Goal: Transaction & Acquisition: Purchase product/service

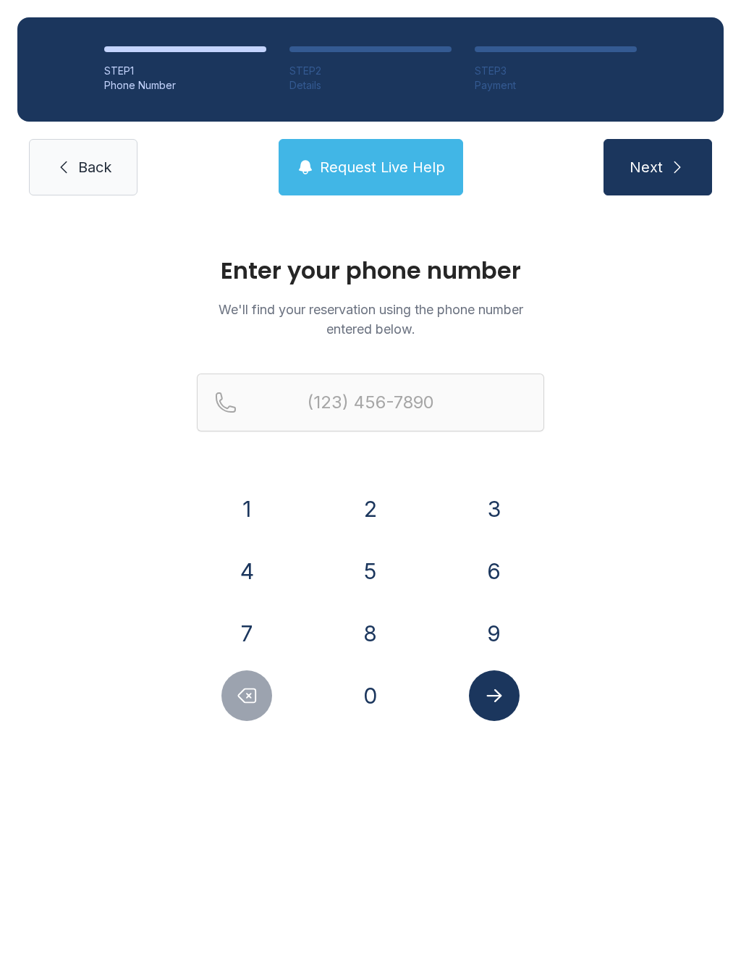
click at [382, 525] on button "2" at bounding box center [370, 509] width 51 height 51
click at [496, 509] on button "3" at bounding box center [494, 509] width 51 height 51
click at [495, 636] on button "9" at bounding box center [494, 633] width 51 height 51
click at [272, 572] on button "4" at bounding box center [247, 571] width 51 height 51
click at [495, 587] on button "6" at bounding box center [494, 571] width 51 height 51
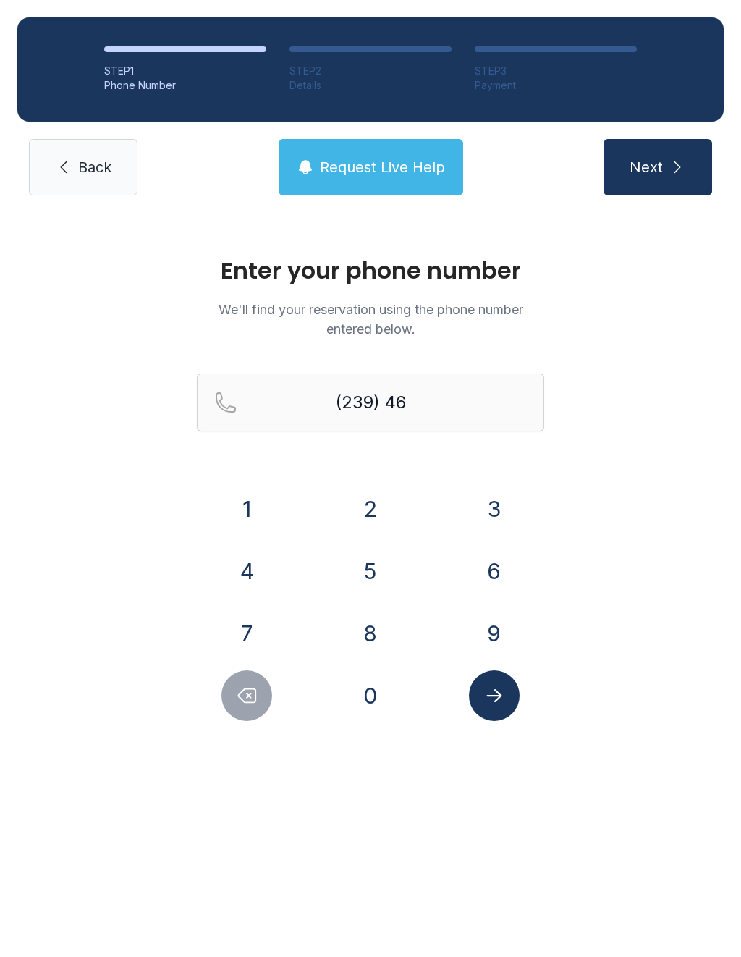
click at [261, 565] on button "4" at bounding box center [247, 571] width 51 height 51
click at [271, 512] on button "1" at bounding box center [247, 509] width 51 height 51
click at [259, 576] on button "4" at bounding box center [247, 571] width 51 height 51
click at [369, 699] on button "0" at bounding box center [370, 695] width 51 height 51
click at [254, 626] on button "7" at bounding box center [247, 633] width 51 height 51
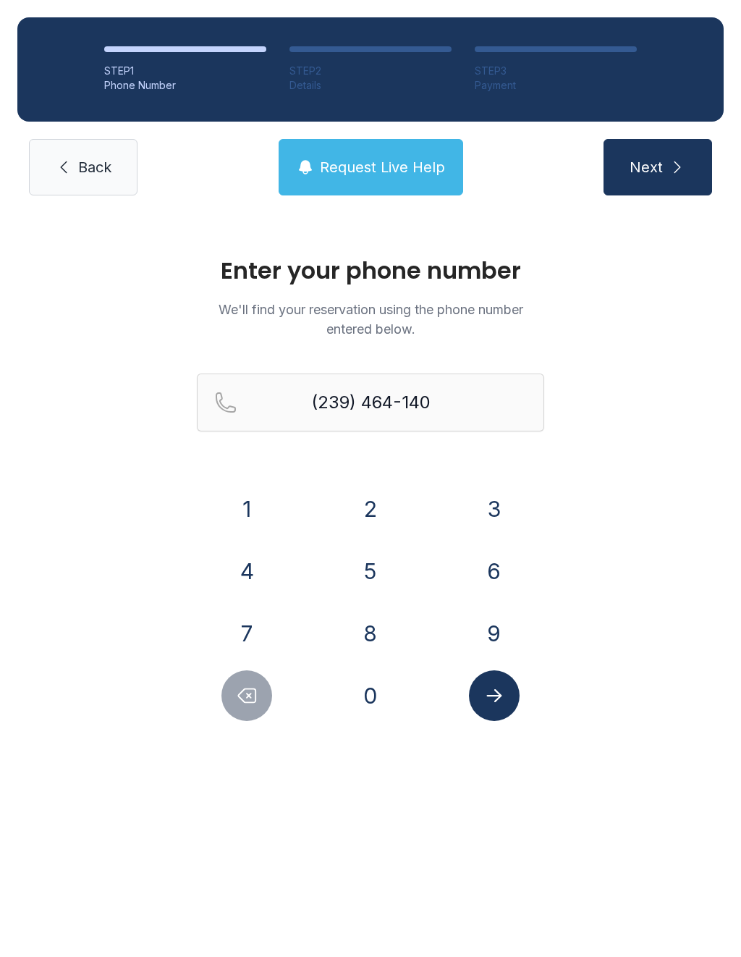
type input "[PHONE_NUMBER]"
click at [509, 701] on button "Submit lookup form" at bounding box center [494, 695] width 51 height 51
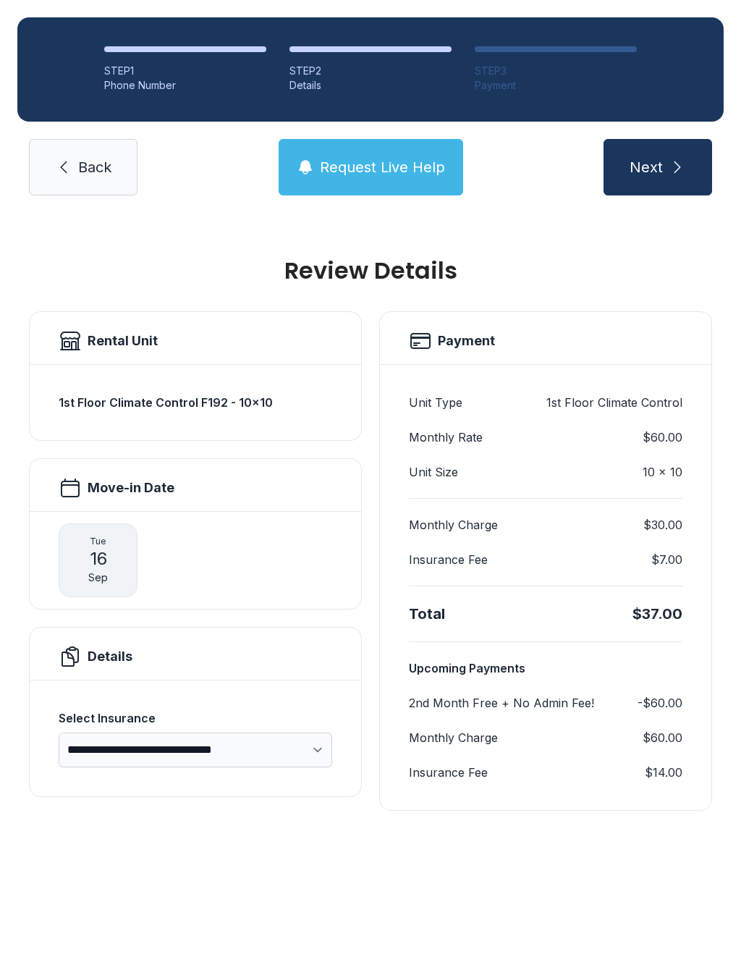
click at [666, 170] on button "Next" at bounding box center [658, 167] width 109 height 56
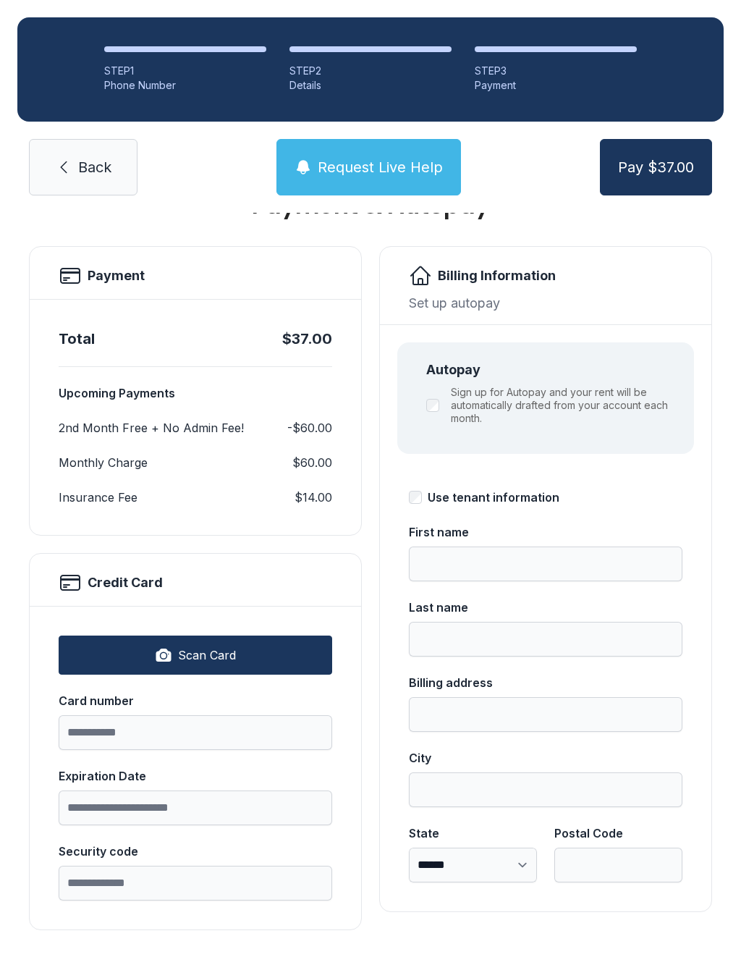
scroll to position [64, 0]
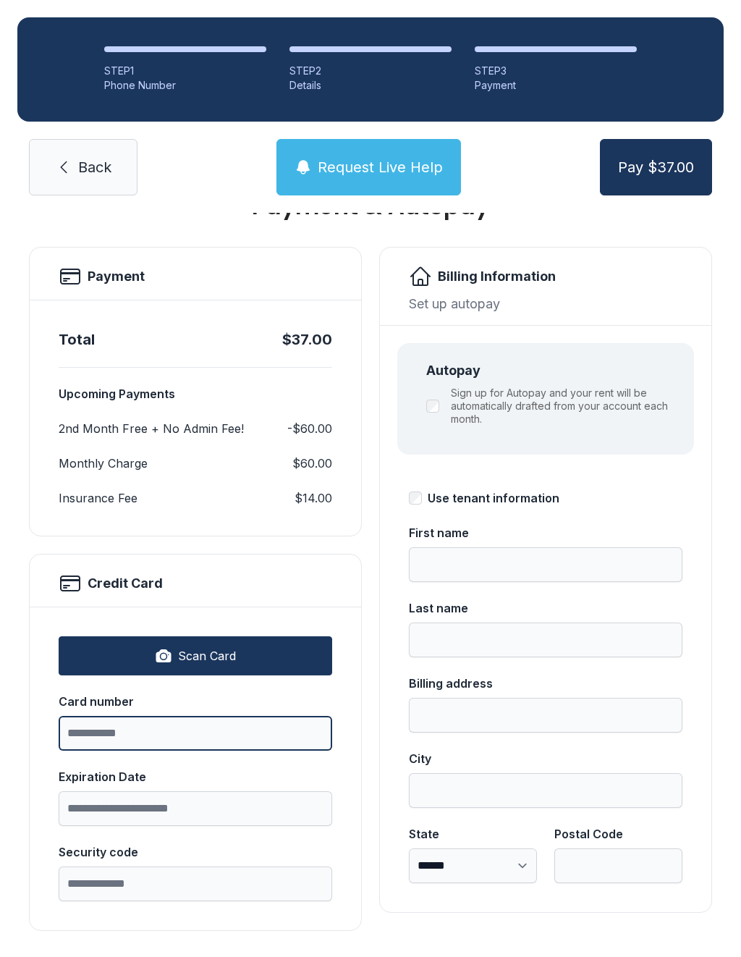
click at [248, 717] on input "Card number" at bounding box center [196, 733] width 274 height 35
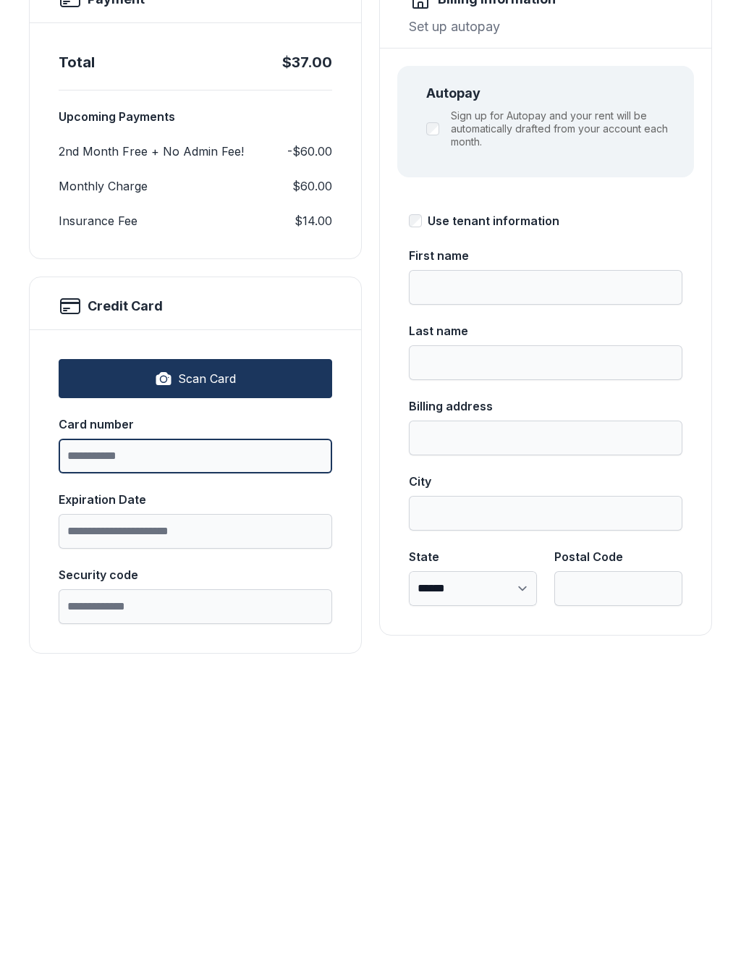
click at [189, 716] on input "Card number" at bounding box center [196, 733] width 274 height 35
type input "**********"
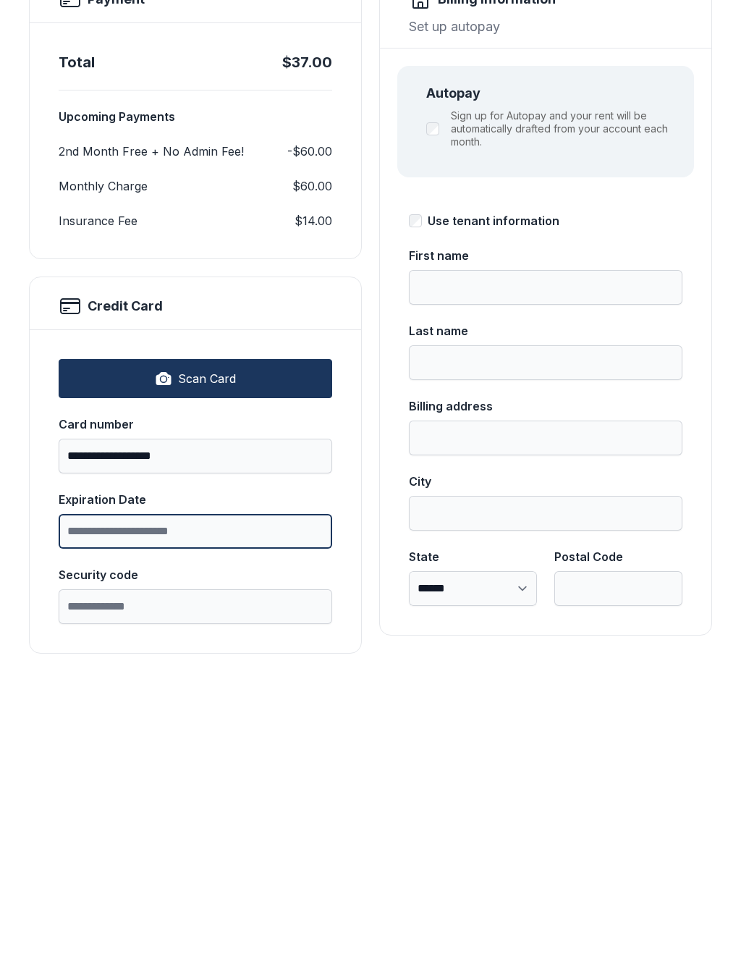
click at [207, 791] on input "Expiration Date" at bounding box center [196, 808] width 274 height 35
type input "*****"
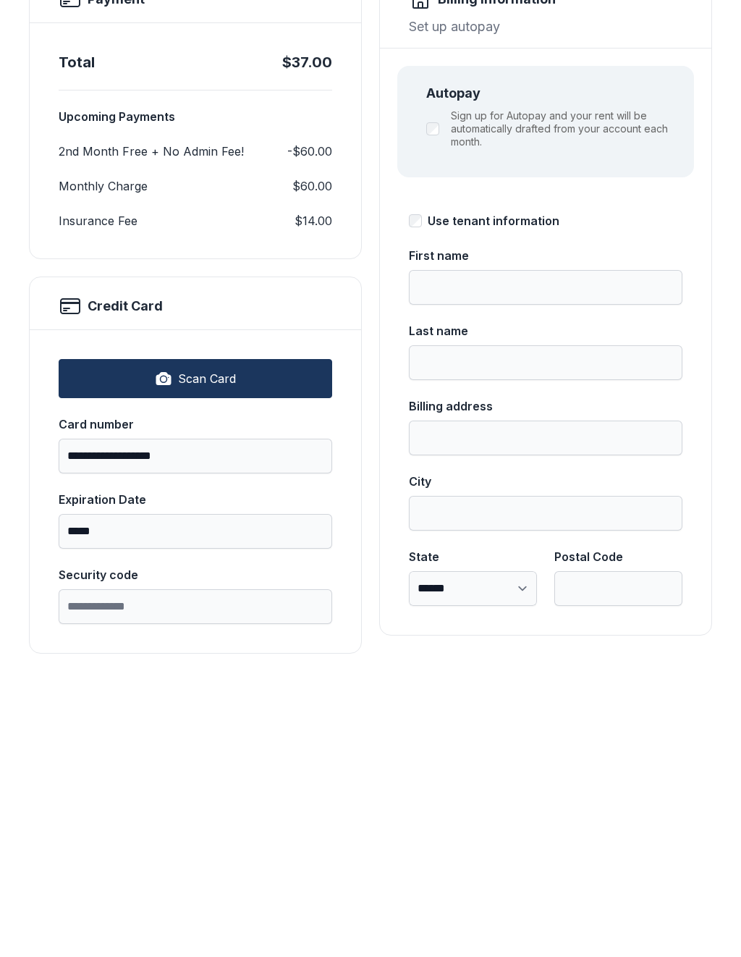
click at [164, 867] on input "Security code" at bounding box center [196, 884] width 274 height 35
type input "***"
click at [497, 547] on input "First name" at bounding box center [546, 564] width 274 height 35
type input "******"
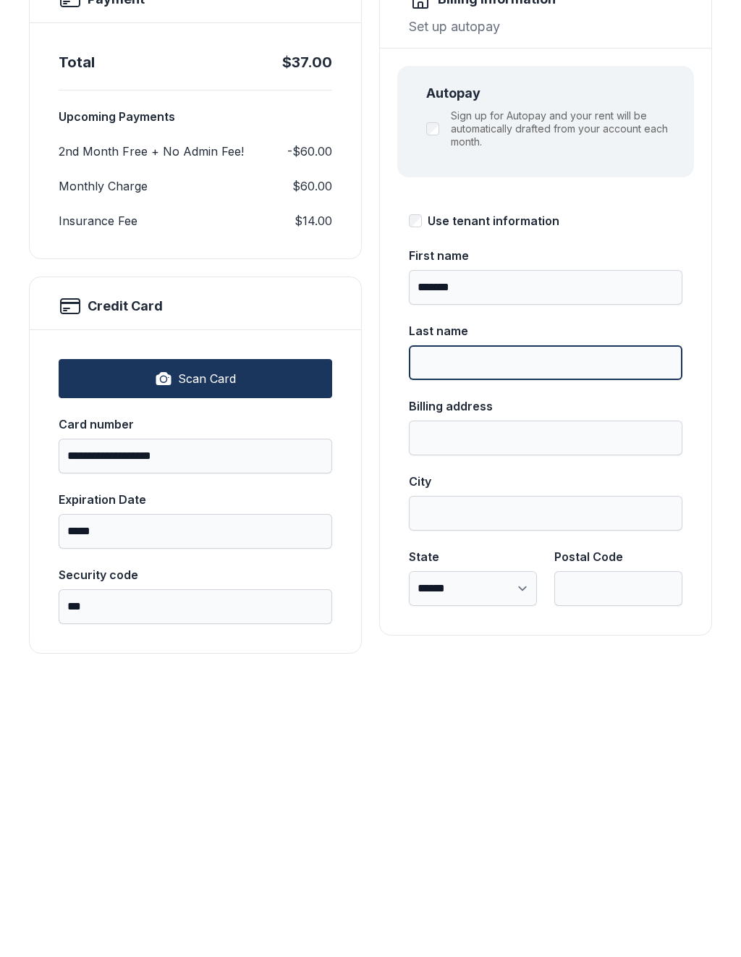
click at [461, 623] on input "Last name" at bounding box center [546, 640] width 274 height 35
type input "*****"
click at [474, 698] on input "Billing address" at bounding box center [546, 715] width 274 height 35
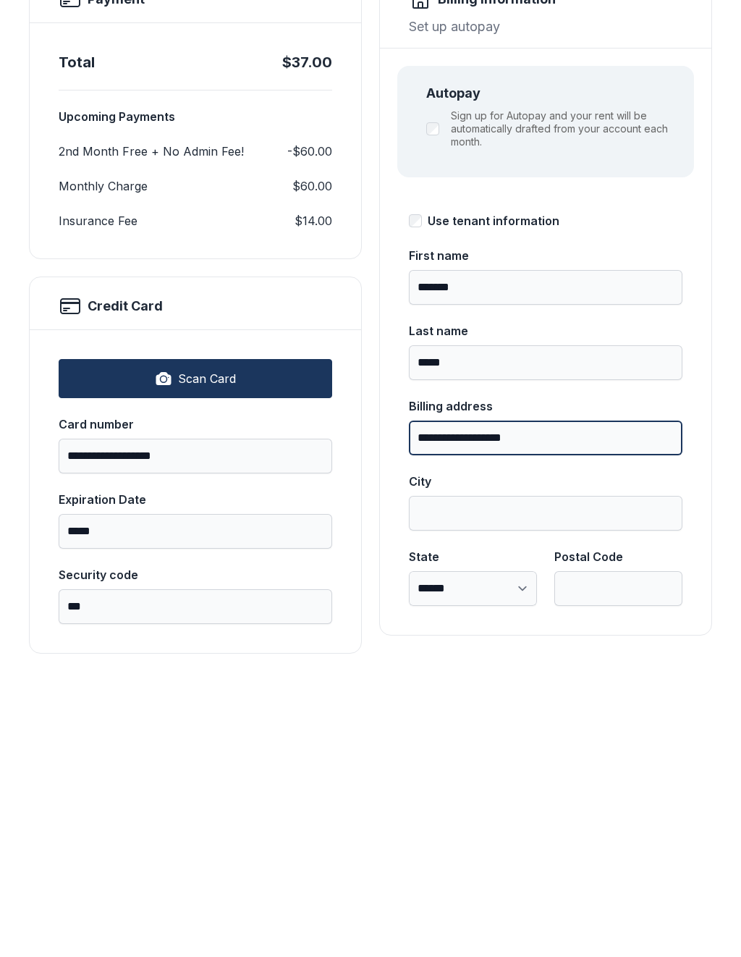
type input "**********"
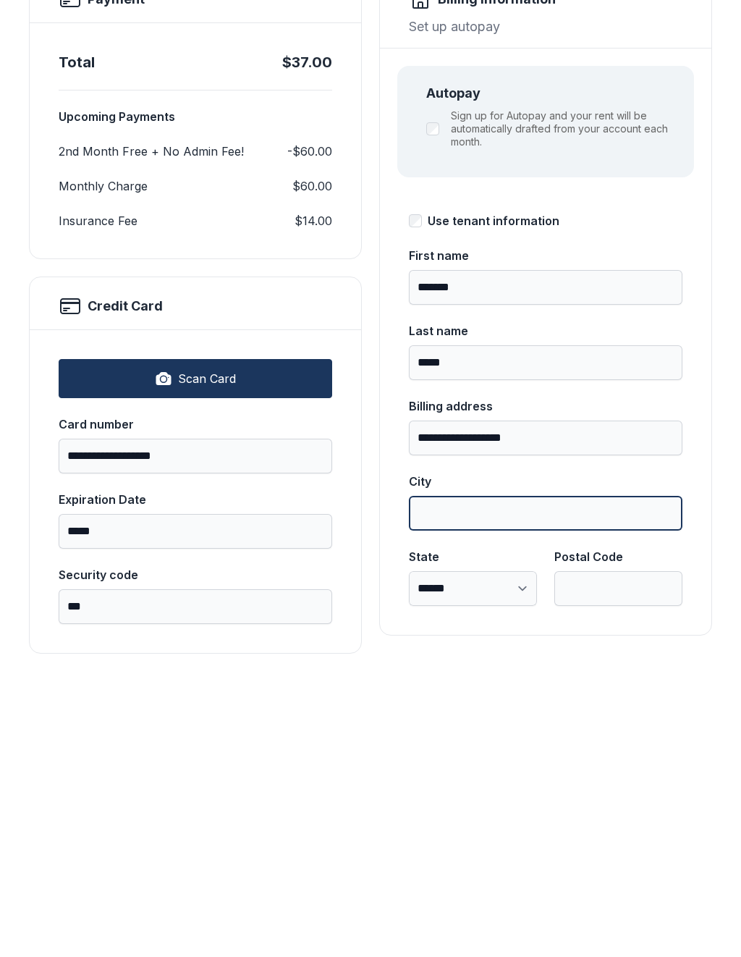
click at [473, 773] on input "City" at bounding box center [546, 790] width 274 height 35
type input "*********"
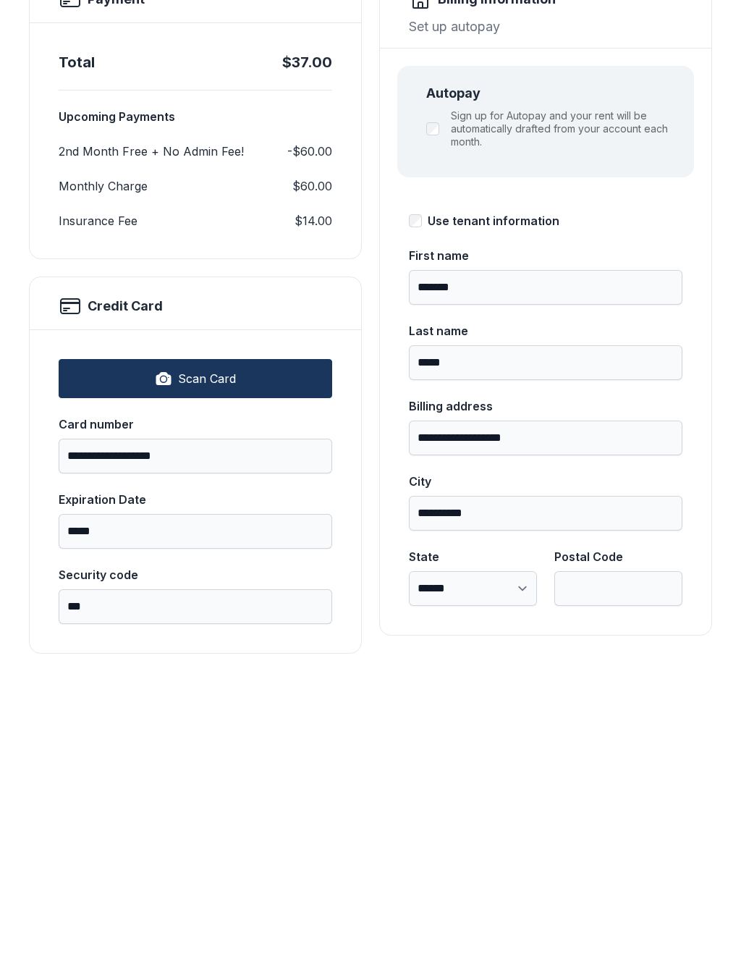
click at [481, 849] on select "**********" at bounding box center [473, 866] width 128 height 35
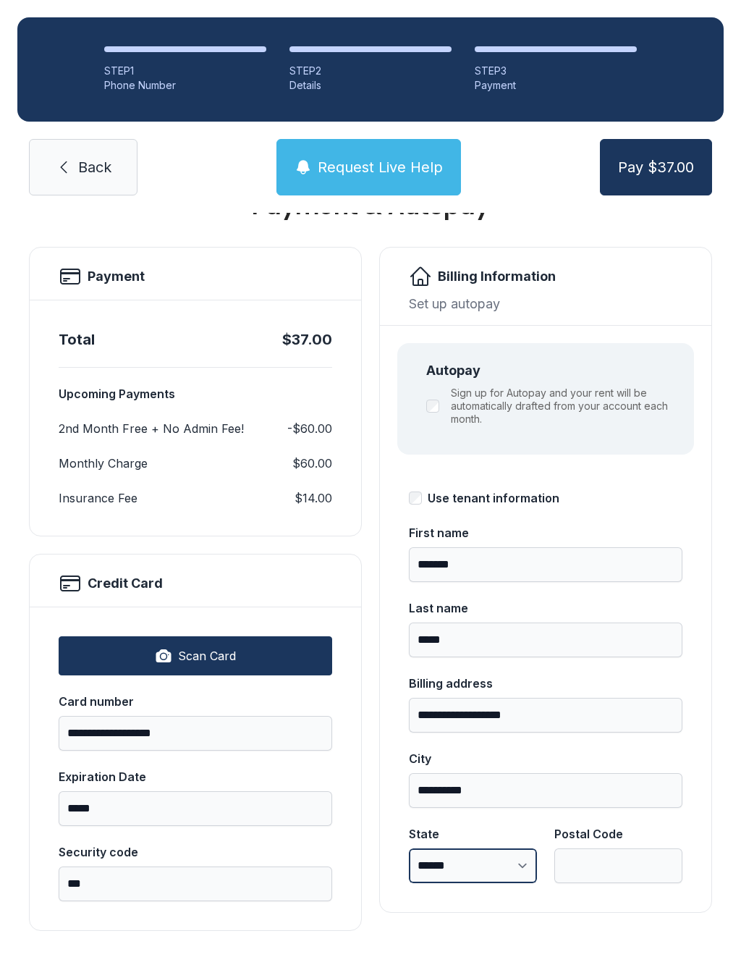
select select "**"
click at [609, 849] on input "Postal Code" at bounding box center [619, 866] width 128 height 35
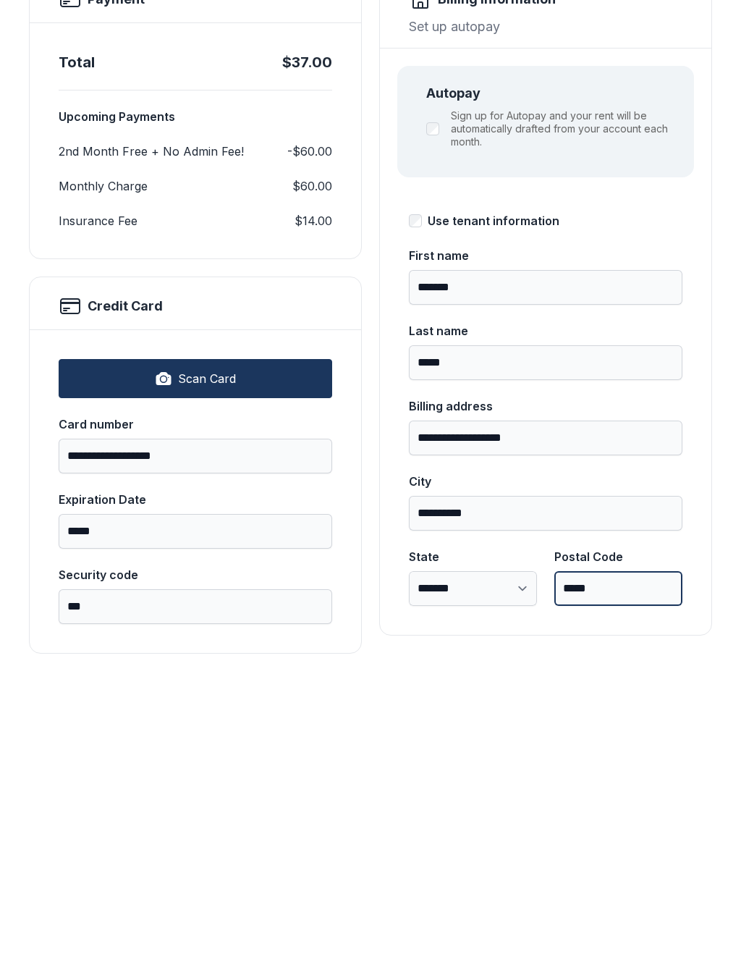
type input "*****"
click at [638, 633] on div "**********" at bounding box center [370, 568] width 741 height 841
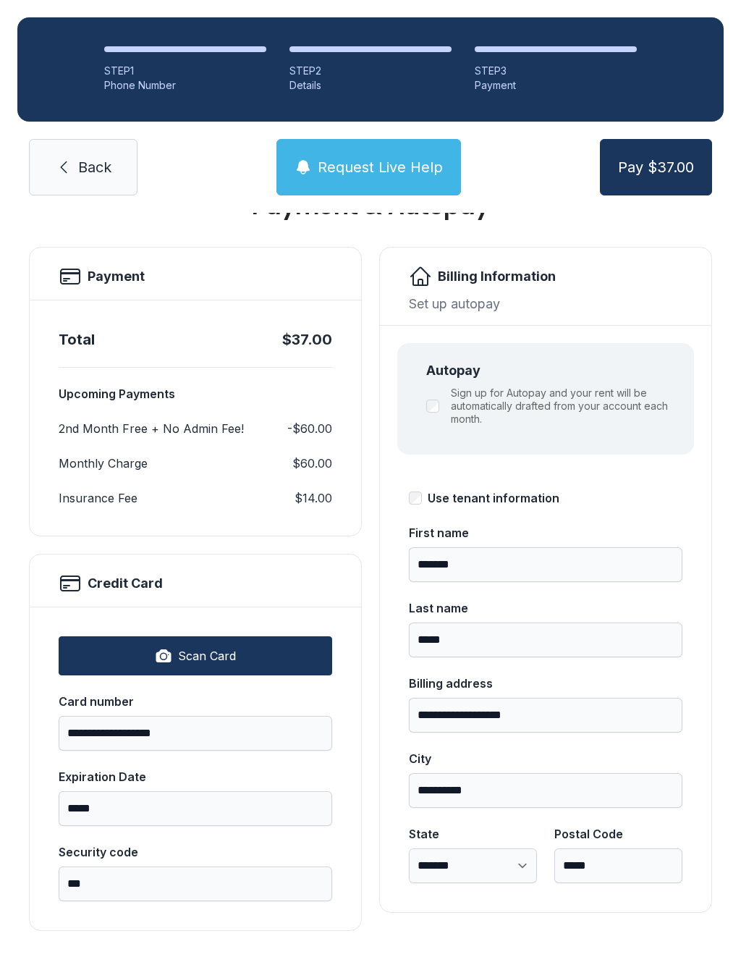
click at [673, 157] on span "Pay $37.00" at bounding box center [656, 167] width 76 height 20
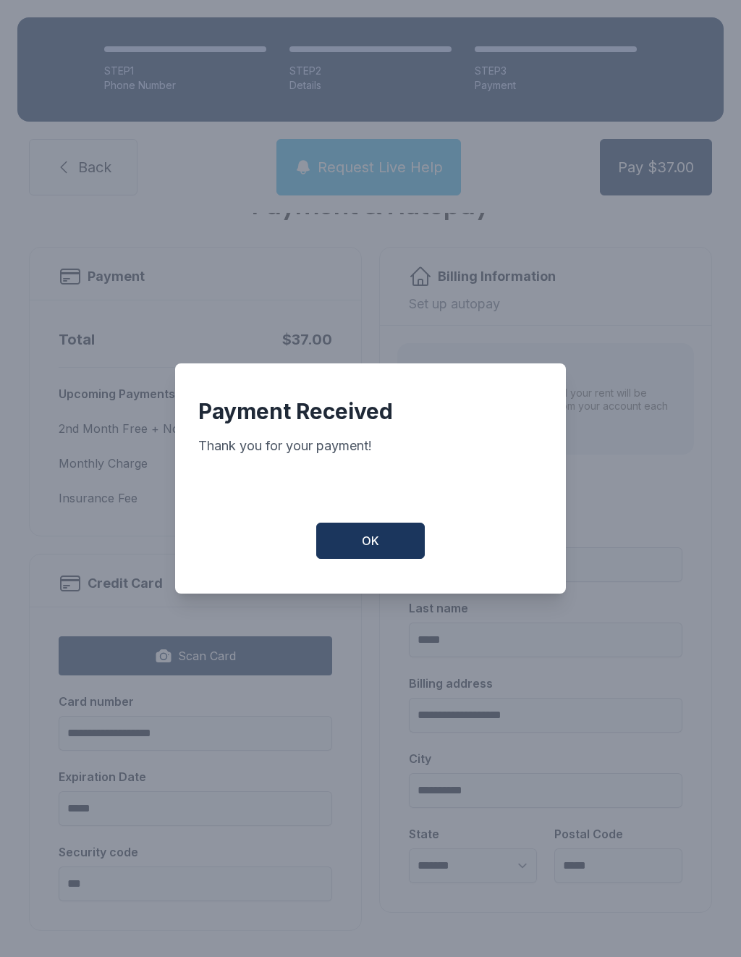
click at [387, 539] on button "OK" at bounding box center [370, 541] width 109 height 36
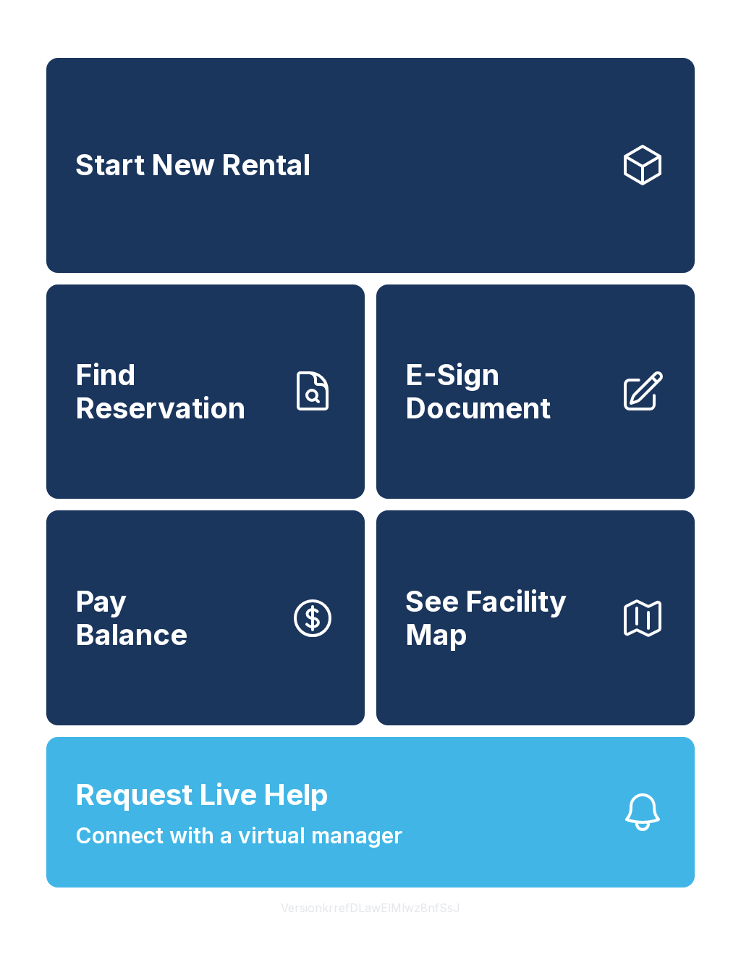
click at [231, 458] on link "Find Reservation" at bounding box center [205, 392] width 319 height 215
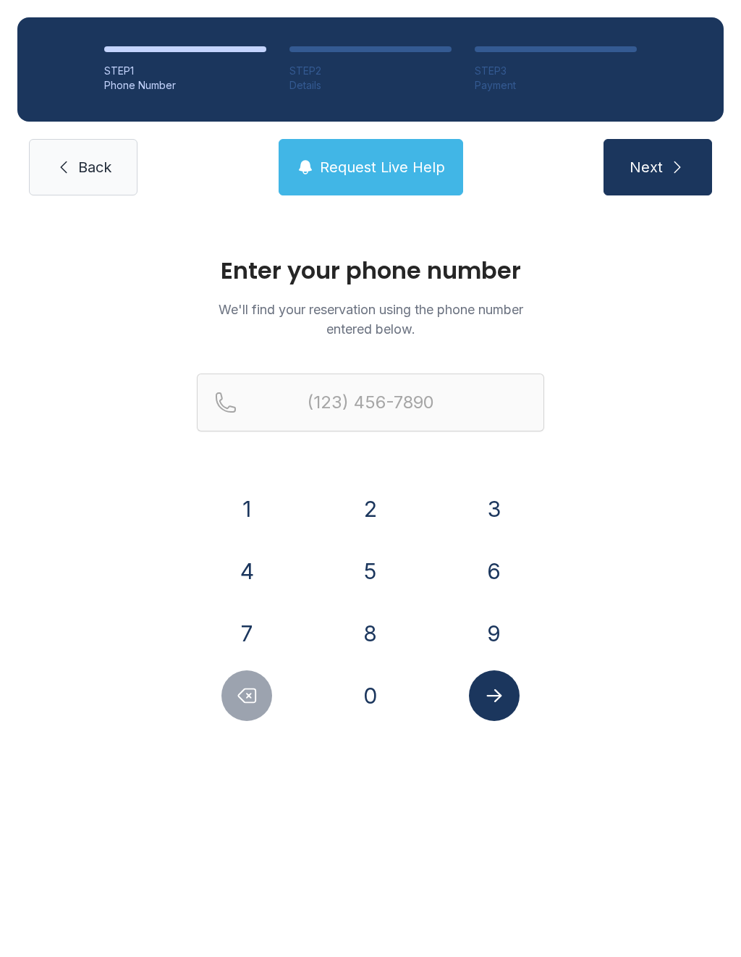
click at [376, 517] on button "2" at bounding box center [370, 509] width 51 height 51
click at [500, 486] on button "3" at bounding box center [494, 509] width 51 height 51
click at [496, 639] on button "9" at bounding box center [494, 633] width 51 height 51
click at [251, 566] on button "4" at bounding box center [247, 571] width 51 height 51
click at [495, 573] on button "6" at bounding box center [494, 571] width 51 height 51
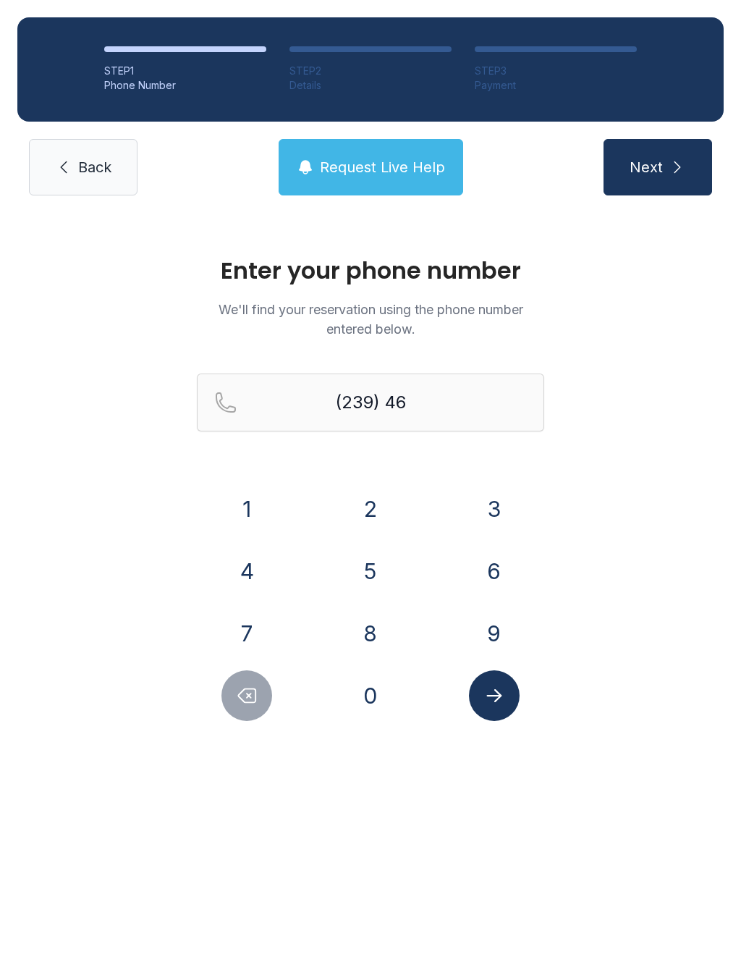
click at [261, 577] on button "4" at bounding box center [247, 571] width 51 height 51
click at [263, 494] on button "1" at bounding box center [247, 509] width 51 height 51
click at [251, 572] on button "4" at bounding box center [247, 571] width 51 height 51
click at [371, 697] on button "0" at bounding box center [370, 695] width 51 height 51
click at [263, 623] on button "7" at bounding box center [247, 633] width 51 height 51
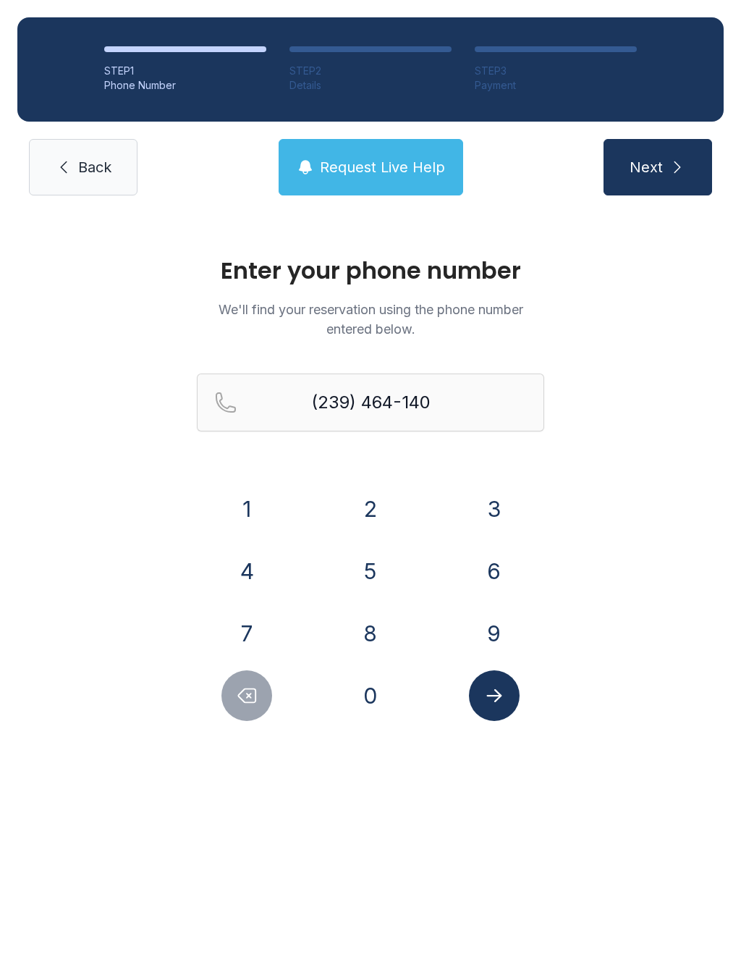
type input "[PHONE_NUMBER]"
click at [663, 184] on button "Next" at bounding box center [658, 167] width 109 height 56
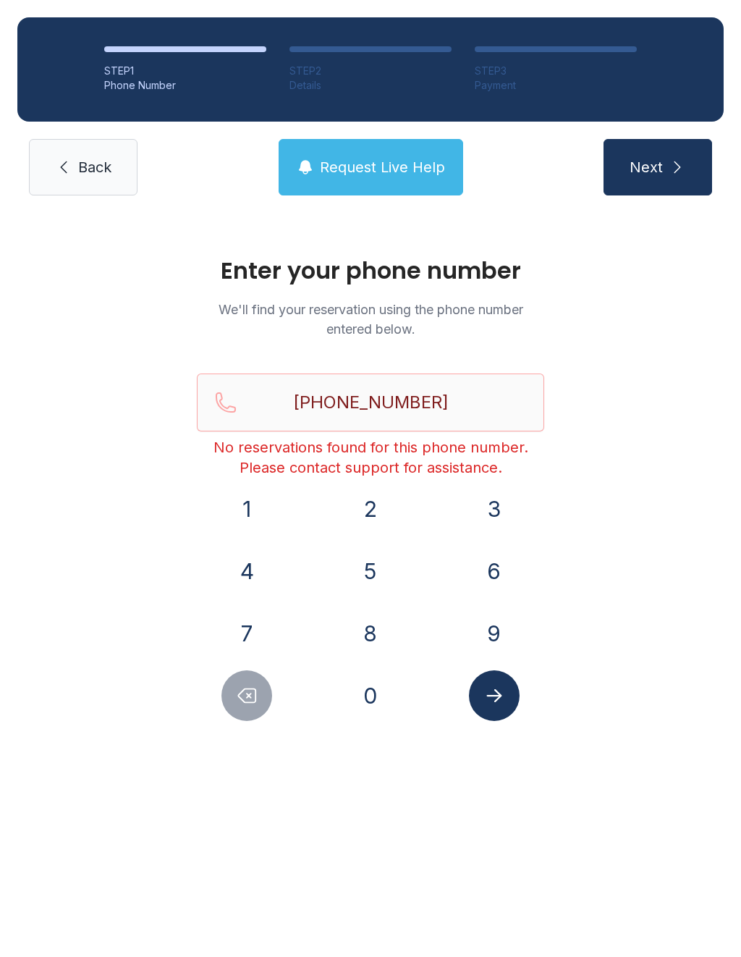
click at [105, 175] on span "Back" at bounding box center [94, 167] width 33 height 20
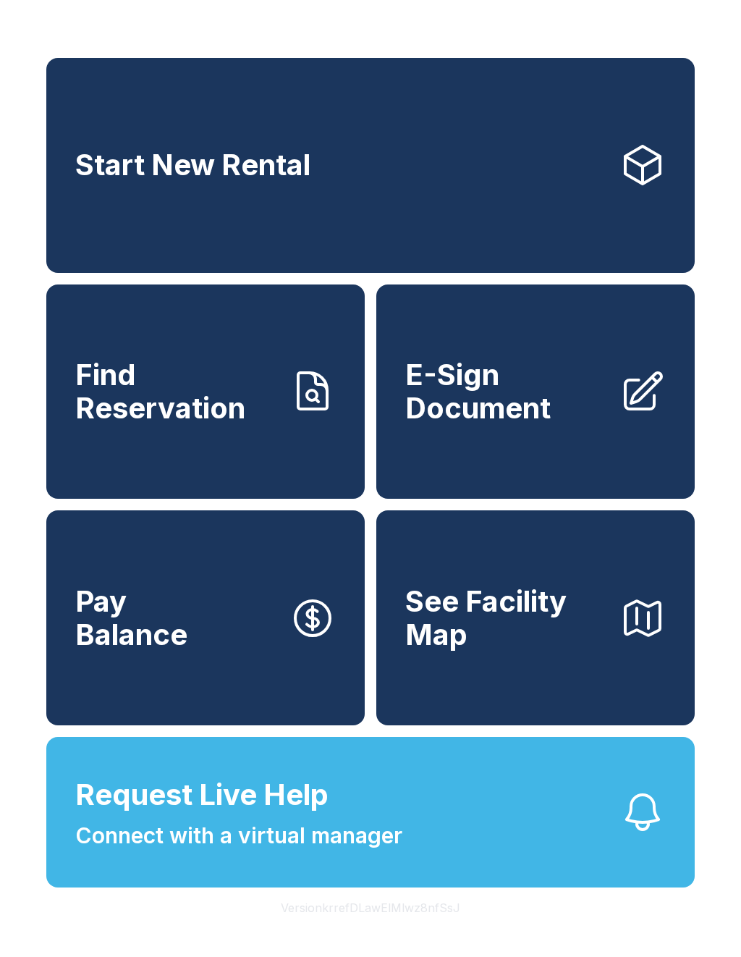
click at [557, 424] on span "E-Sign Document" at bounding box center [506, 391] width 203 height 66
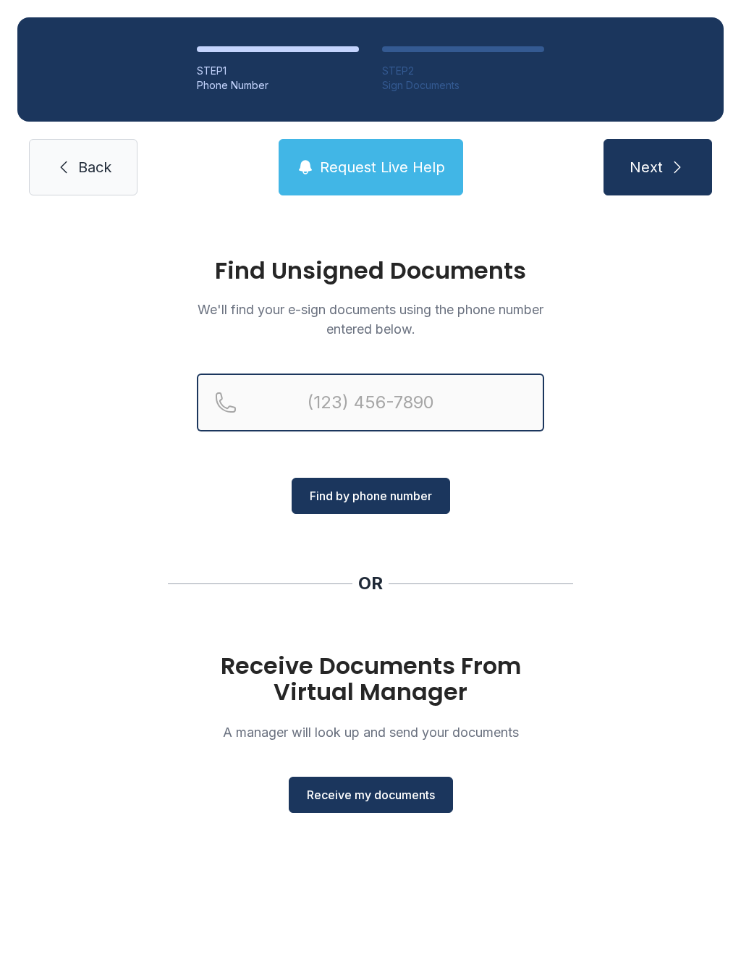
click at [373, 398] on input "Reservation phone number" at bounding box center [371, 403] width 348 height 58
type input "[PHONE_NUMBER]"
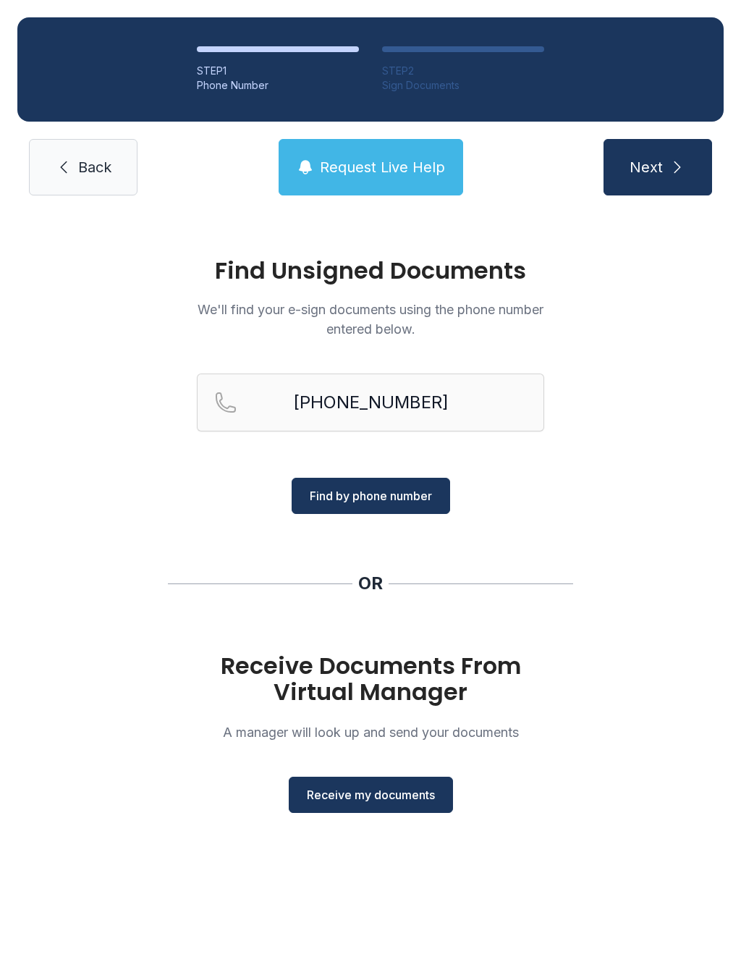
click at [415, 503] on span "Find by phone number" at bounding box center [371, 495] width 122 height 17
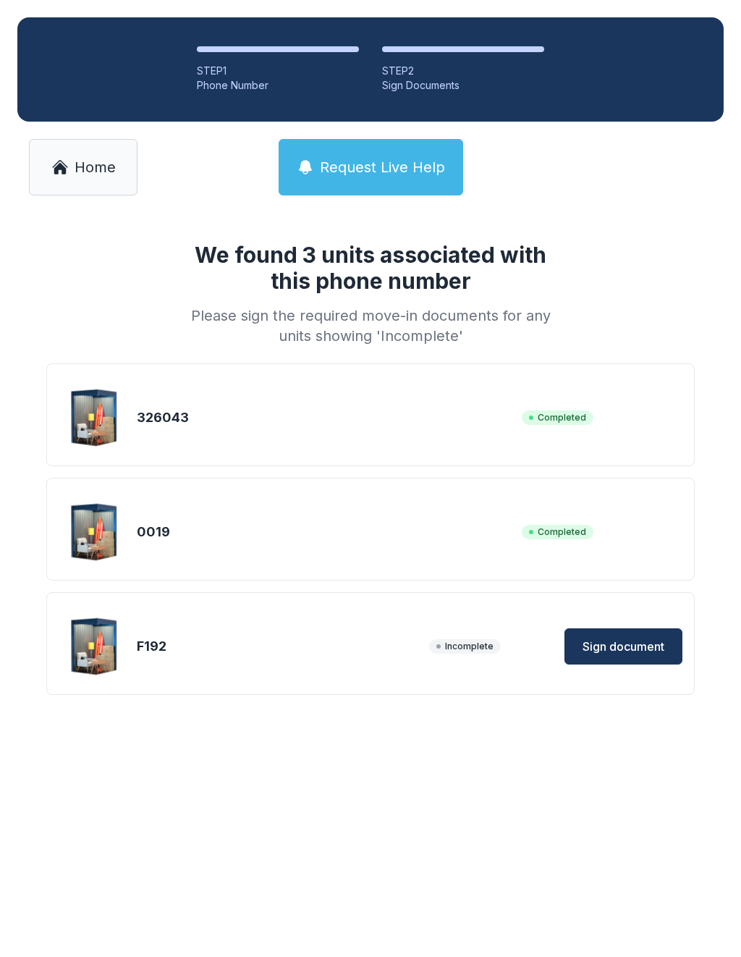
click at [179, 426] on div "326043" at bounding box center [326, 418] width 379 height 20
click at [488, 419] on div "326043" at bounding box center [326, 418] width 379 height 20
click at [92, 182] on link "Home" at bounding box center [83, 167] width 109 height 56
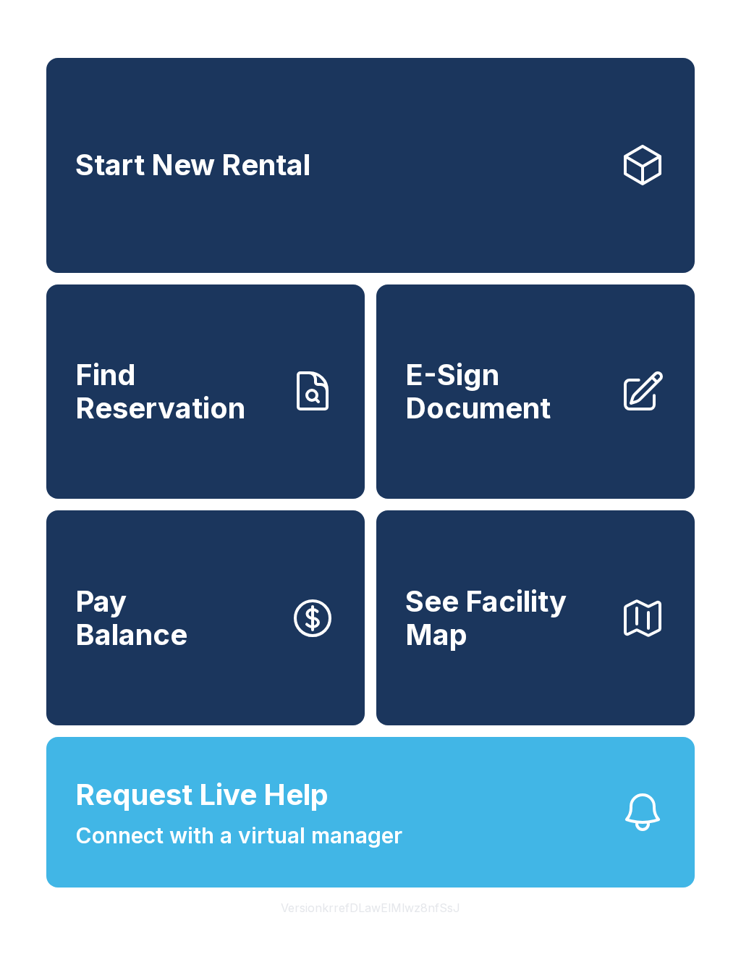
click at [547, 424] on span "E-Sign Document" at bounding box center [506, 391] width 203 height 66
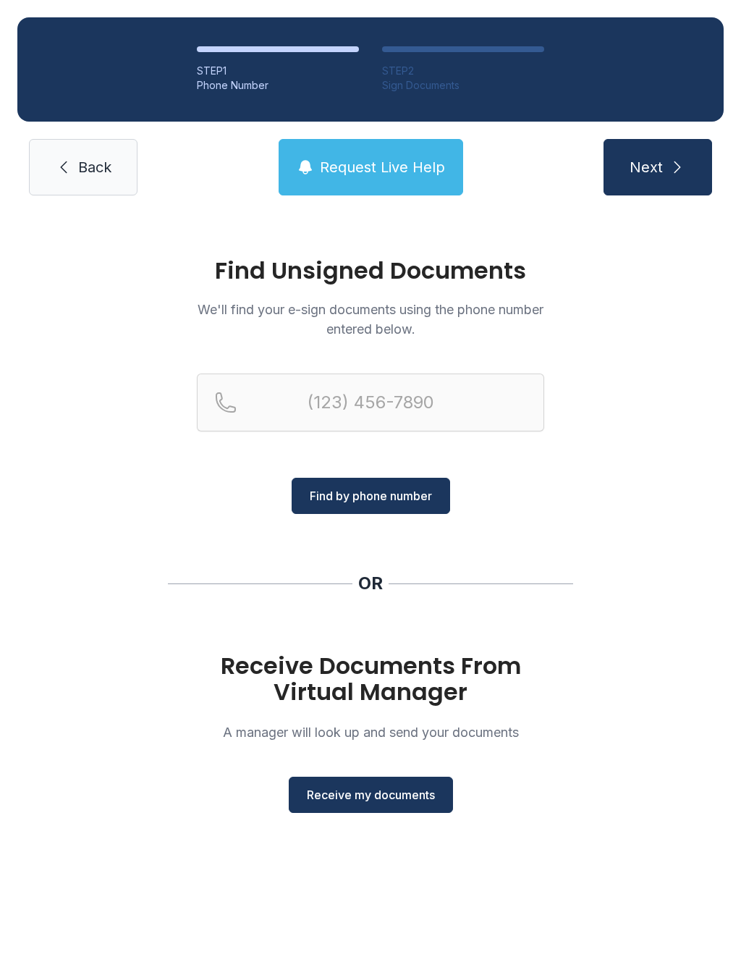
click at [392, 807] on button "Receive my documents" at bounding box center [371, 795] width 164 height 36
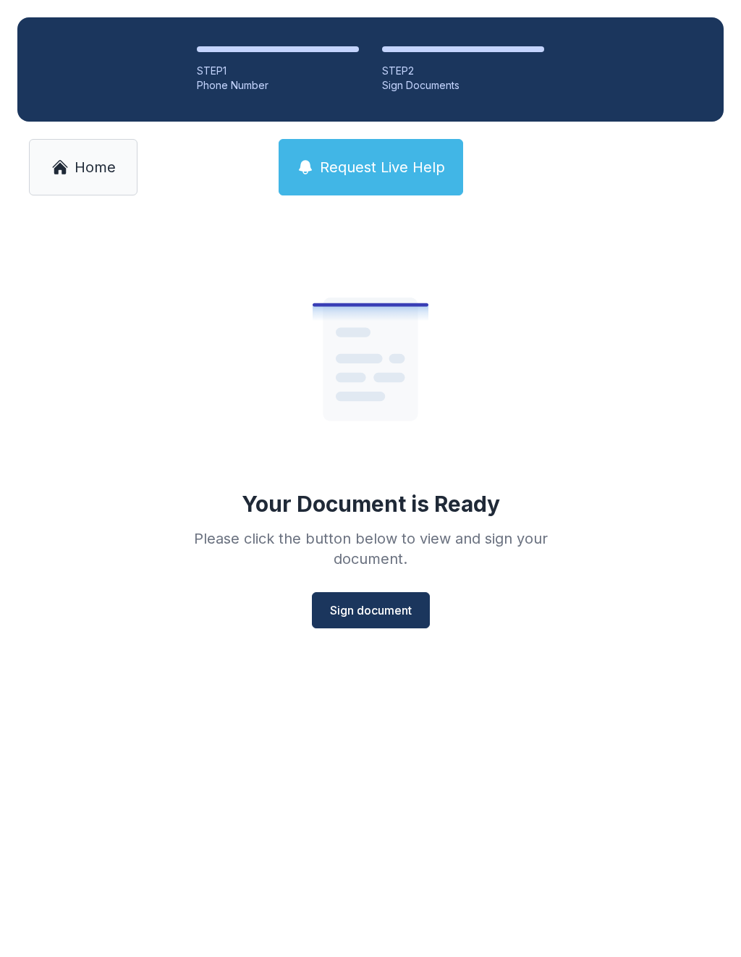
click at [390, 605] on span "Sign document" at bounding box center [371, 610] width 82 height 17
